Goal: Find specific page/section: Find specific page/section

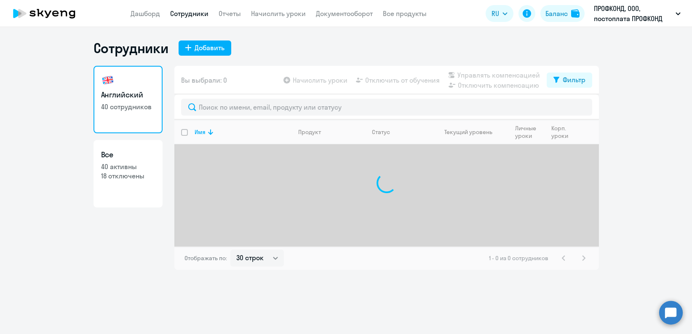
select select "30"
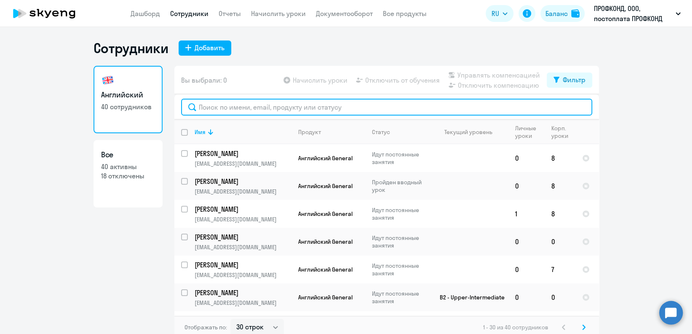
click at [239, 111] on input "text" at bounding box center [386, 107] width 411 height 17
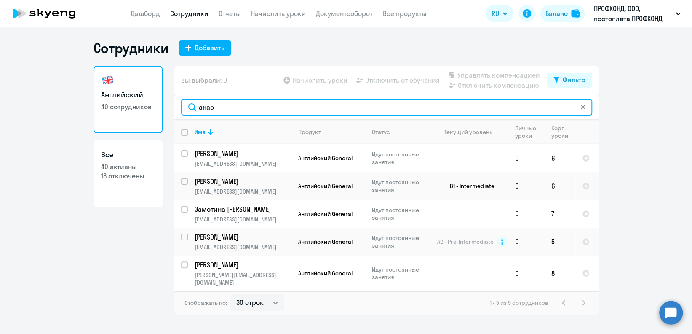
type input "анас"
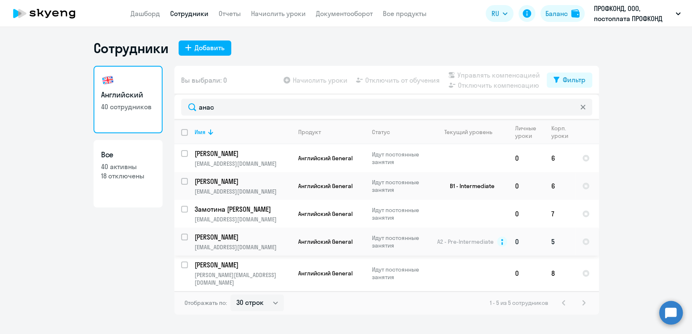
click at [271, 238] on p "[PERSON_NAME]" at bounding box center [242, 236] width 95 height 9
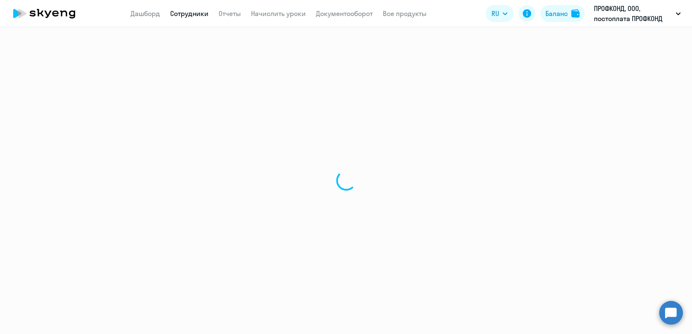
select select "english"
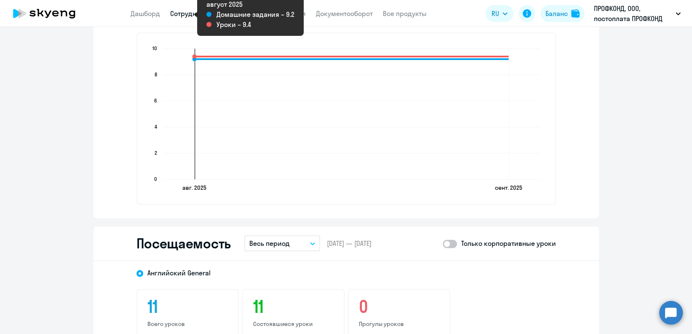
scroll to position [898, 0]
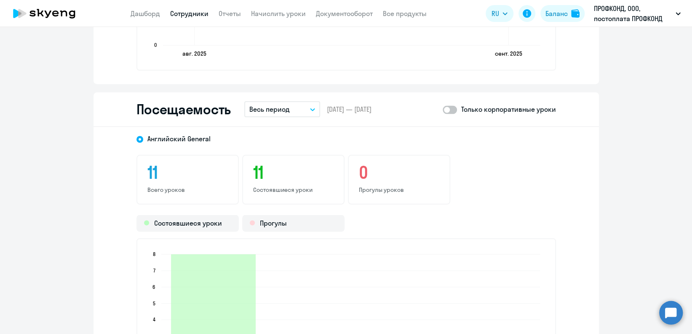
click at [286, 108] on button "Весь период" at bounding box center [282, 109] width 76 height 16
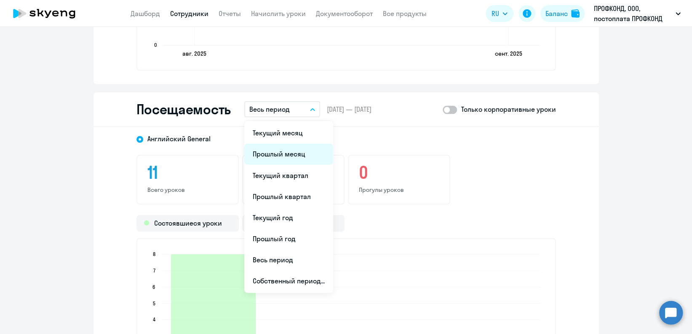
click at [292, 151] on li "Прошлый месяц" at bounding box center [288, 153] width 89 height 21
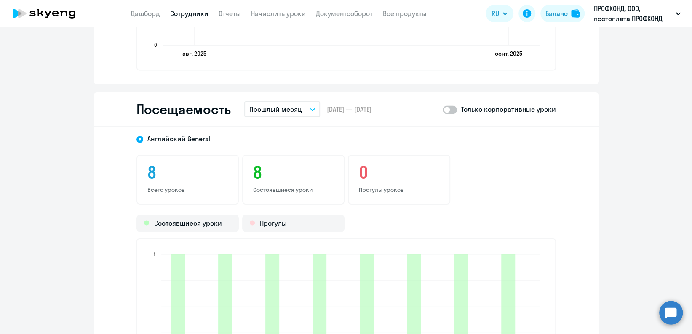
click at [454, 106] on div "Только корпоративные уроки" at bounding box center [499, 109] width 113 height 10
click at [443, 112] on span at bounding box center [450, 109] width 14 height 8
click at [443, 109] on input "checkbox" at bounding box center [442, 109] width 0 height 0
checkbox input "true"
click at [347, 10] on link "Документооборот" at bounding box center [344, 13] width 57 height 8
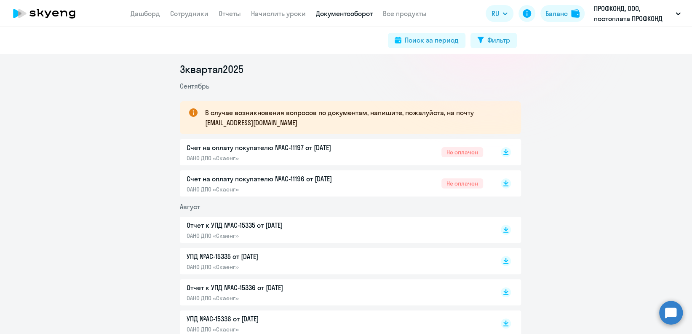
scroll to position [112, 0]
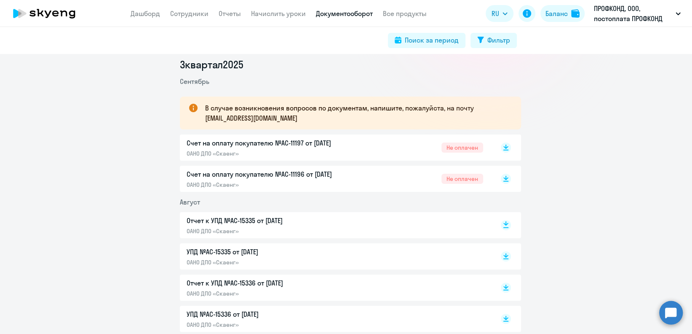
click at [501, 222] on rect at bounding box center [506, 225] width 10 height 10
